Goal: Task Accomplishment & Management: Complete application form

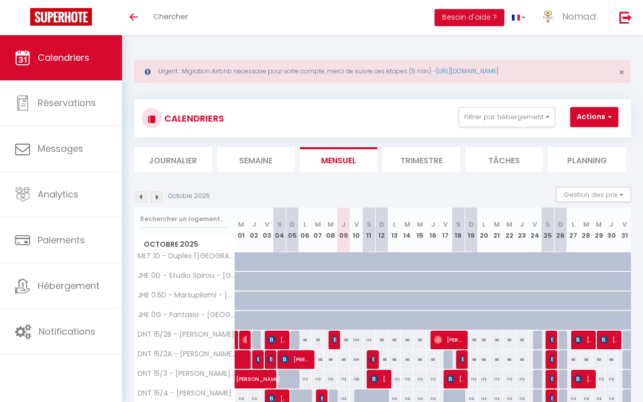
scroll to position [283, 0]
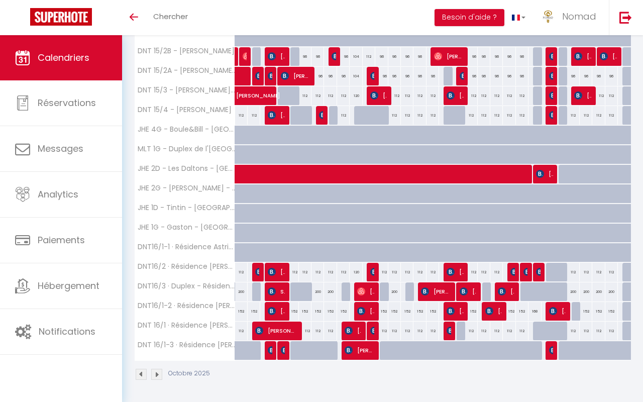
click at [65, 62] on span "Calendriers" at bounding box center [64, 57] width 52 height 13
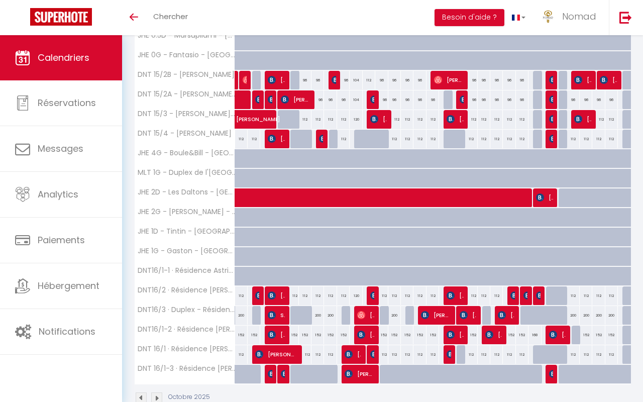
scroll to position [262, 0]
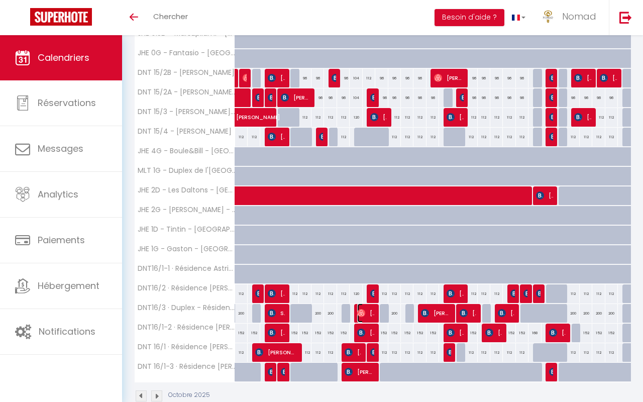
click at [364, 311] on img at bounding box center [361, 313] width 8 height 8
select select "OK"
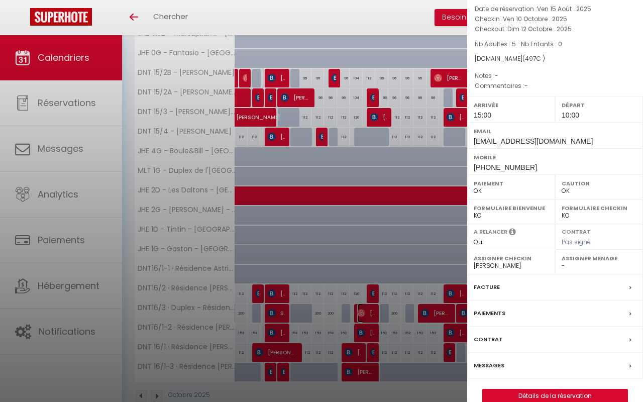
scroll to position [92, 0]
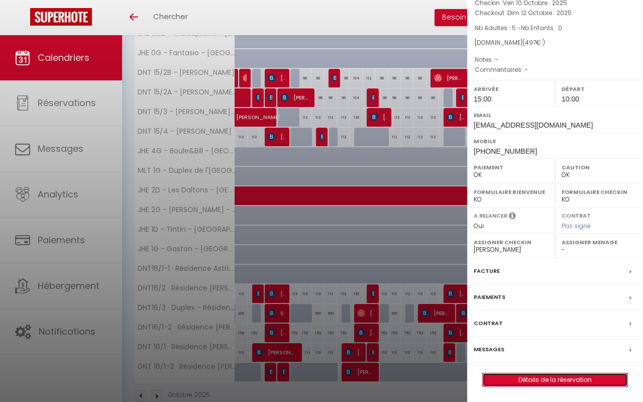
click at [529, 382] on link "Détails de la réservation" at bounding box center [555, 379] width 145 height 13
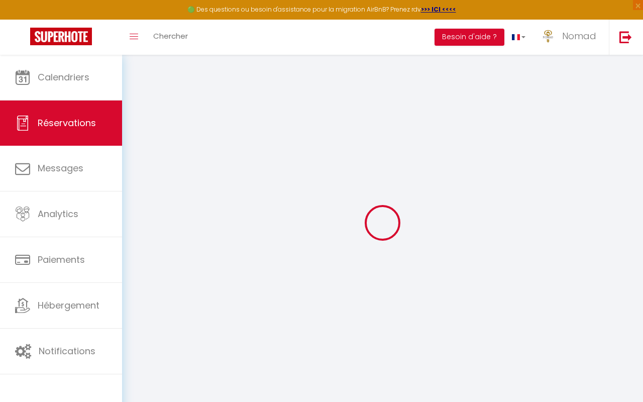
type input "[PERSON_NAME]"
type input "Schürholz"
type input "[EMAIL_ADDRESS][DOMAIN_NAME]"
type input "[EMAIL_ADDRESS][PERSON_NAME][DOMAIN_NAME]"
type input "[PHONE_NUMBER]"
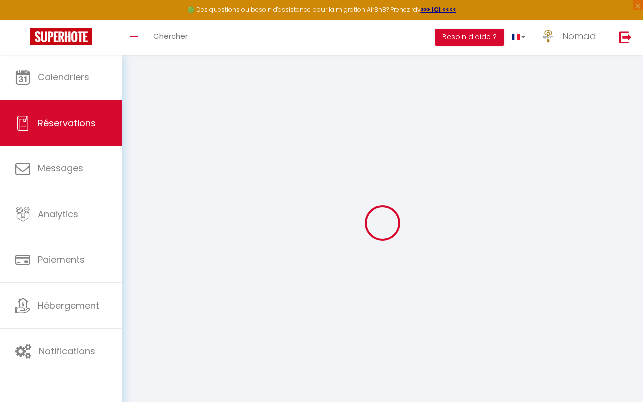
type input "[PHONE_NUMBER]"
select select
type input "14.91"
select select "61101"
select select "1"
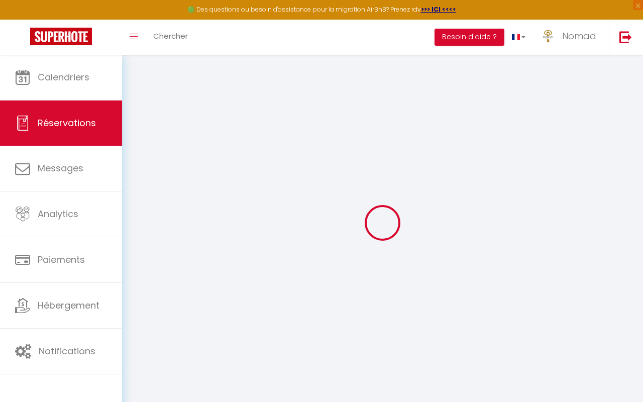
select select
type input "5"
select select "12"
select select
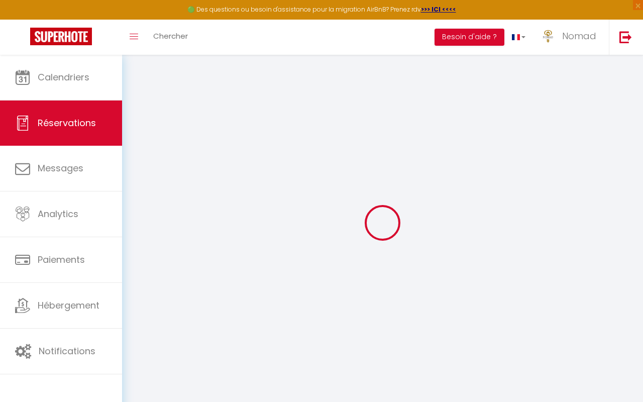
type input "497"
checkbox input "false"
type input "0"
select select "1"
type input "0"
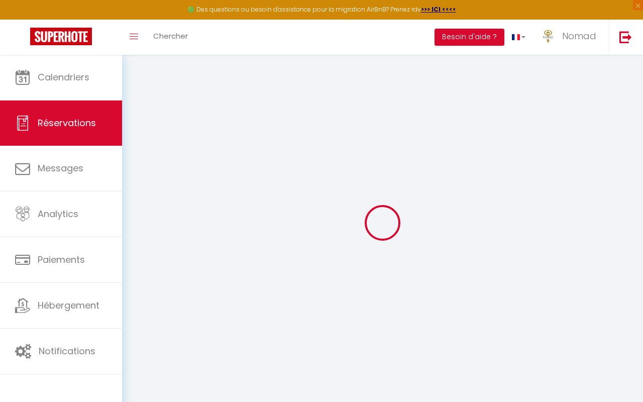
type input "0"
select select
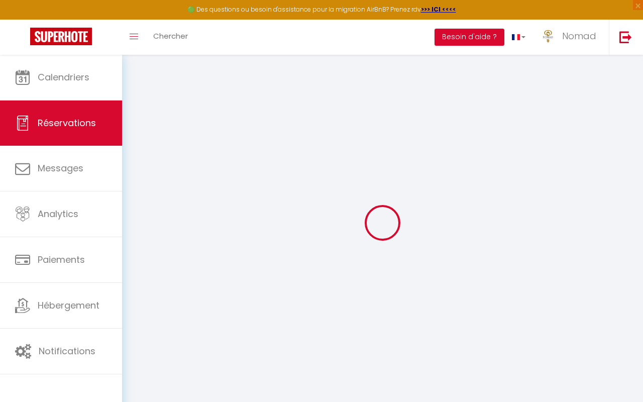
select select "15"
checkbox input "false"
select select
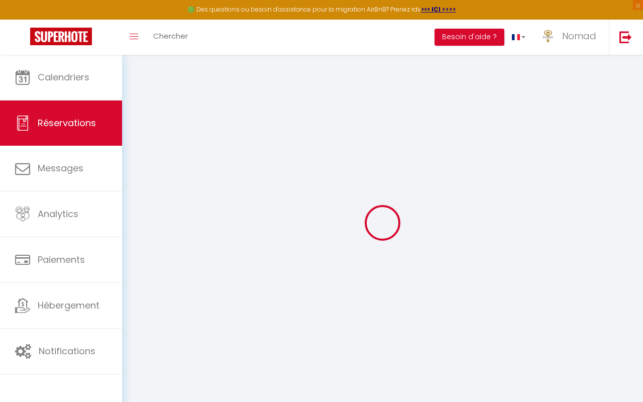
checkbox input "false"
select select
checkbox input "false"
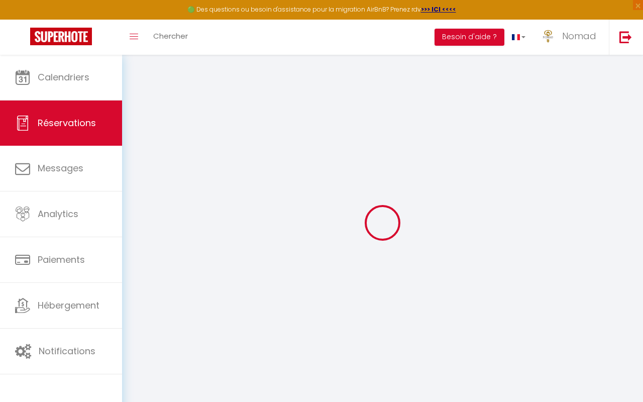
type textarea "-"
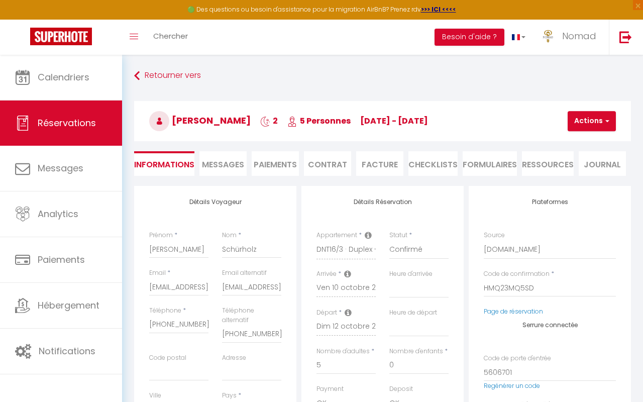
select select
checkbox input "false"
select select
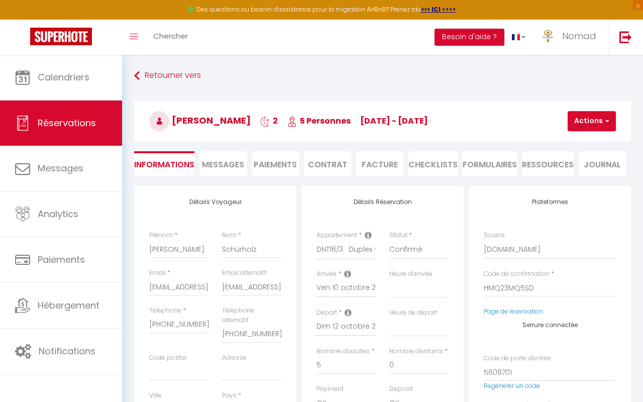
checkbox input "false"
select select "15:00"
select select "10:00"
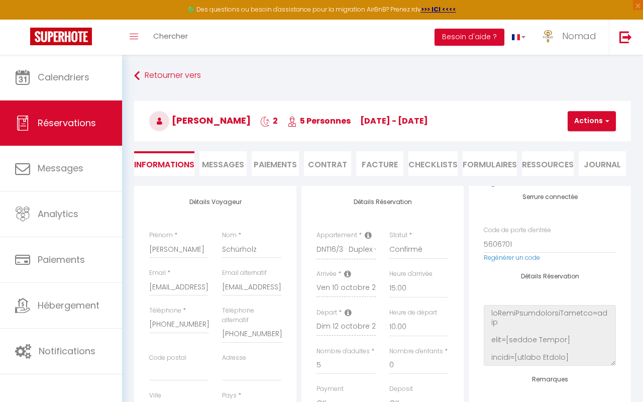
click at [222, 161] on span "Messages" at bounding box center [223, 165] width 42 height 12
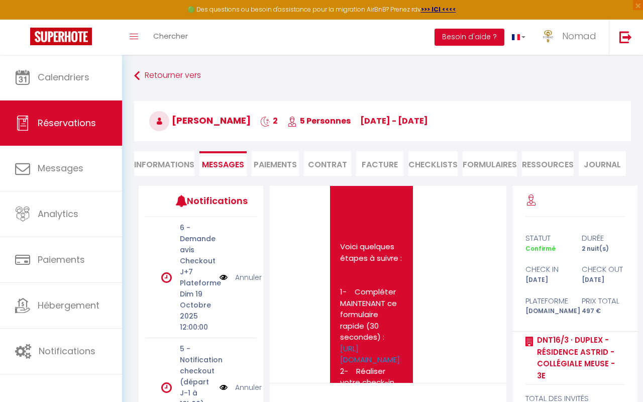
scroll to position [667, 0]
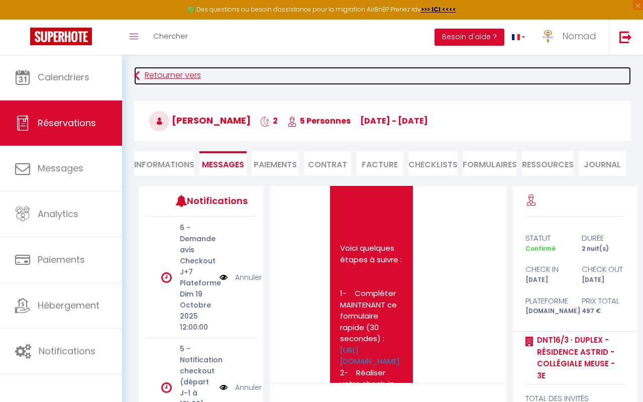
click at [141, 77] on link "Retourner vers" at bounding box center [382, 76] width 497 height 18
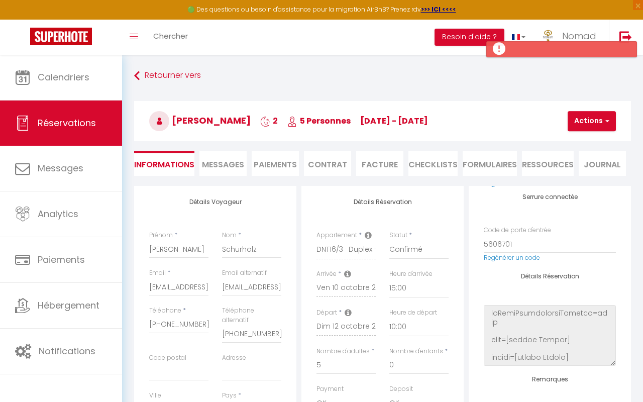
select select
checkbox input "false"
select select
checkbox input "false"
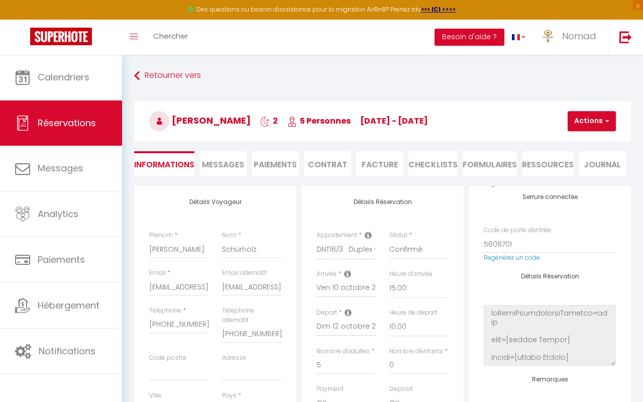
select select
checkbox input "false"
select select
checkbox input "false"
select select
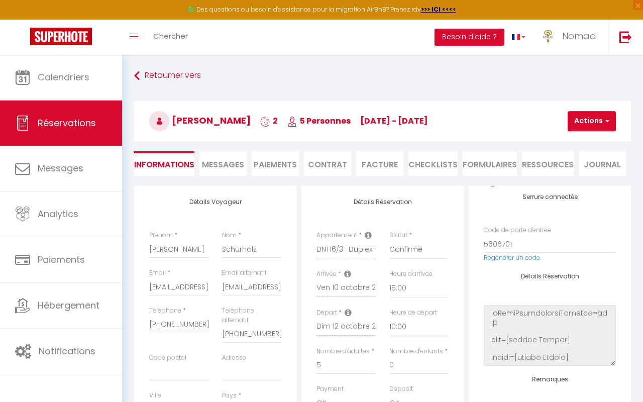
checkbox input "false"
select select
checkbox input "false"
select select
checkbox input "false"
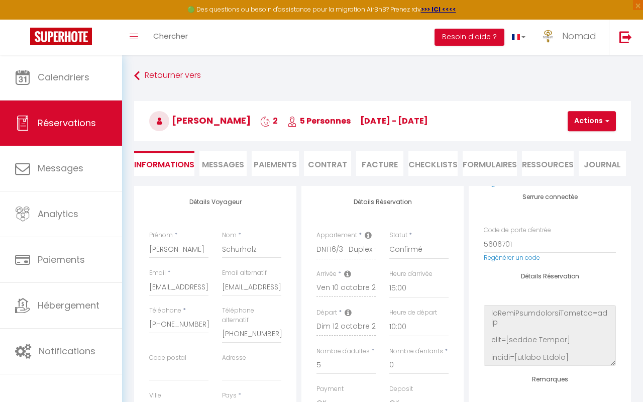
select select
checkbox input "false"
select select
checkbox input "false"
select select
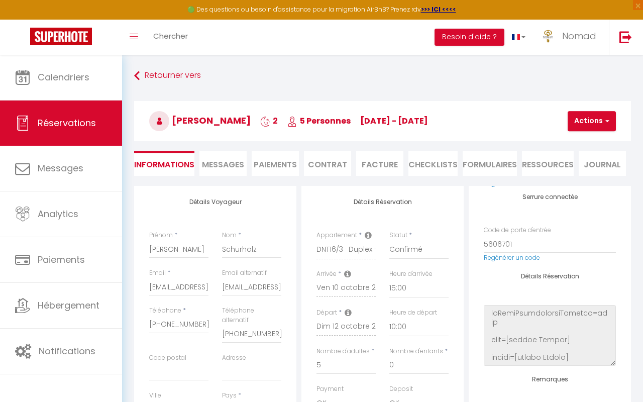
checkbox input "false"
